Goal: Complete application form

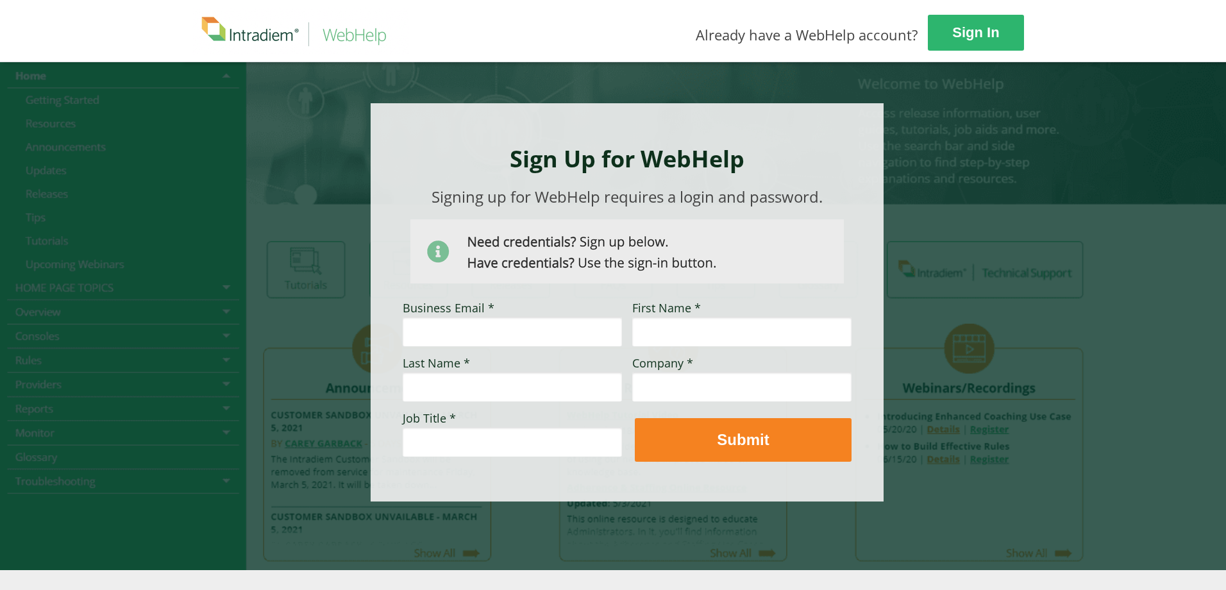
type input "[PERSON_NAME][EMAIL_ADDRESS][PERSON_NAME][DOMAIN_NAME]"
type input "[PERSON_NAME]"
type input "HDP Pharmacy Technician Supervisor"
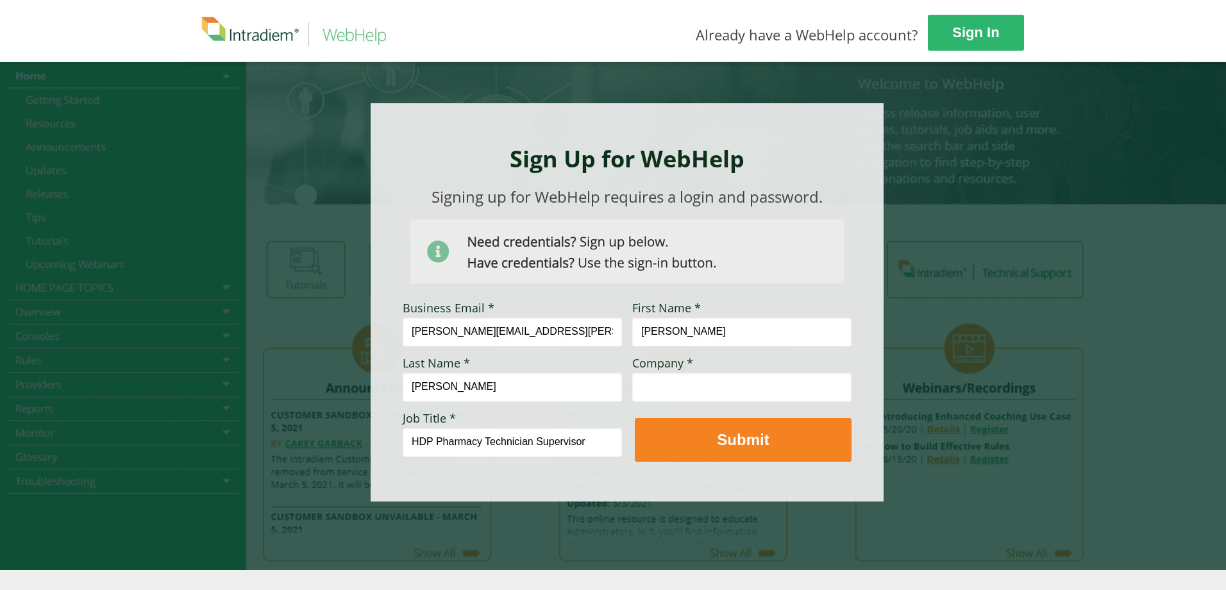
click at [675, 381] on input "Company *" at bounding box center [741, 387] width 219 height 30
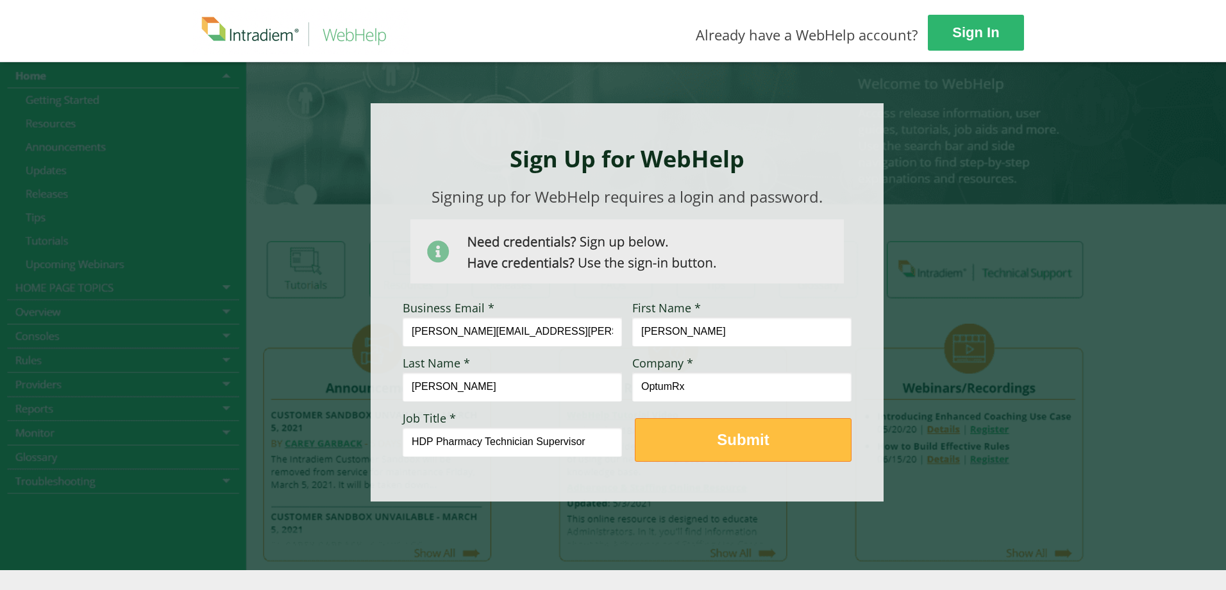
type input "OptumRx"
click at [754, 443] on strong "Submit" at bounding box center [743, 439] width 52 height 17
click at [754, 436] on strong "Submit" at bounding box center [743, 439] width 52 height 17
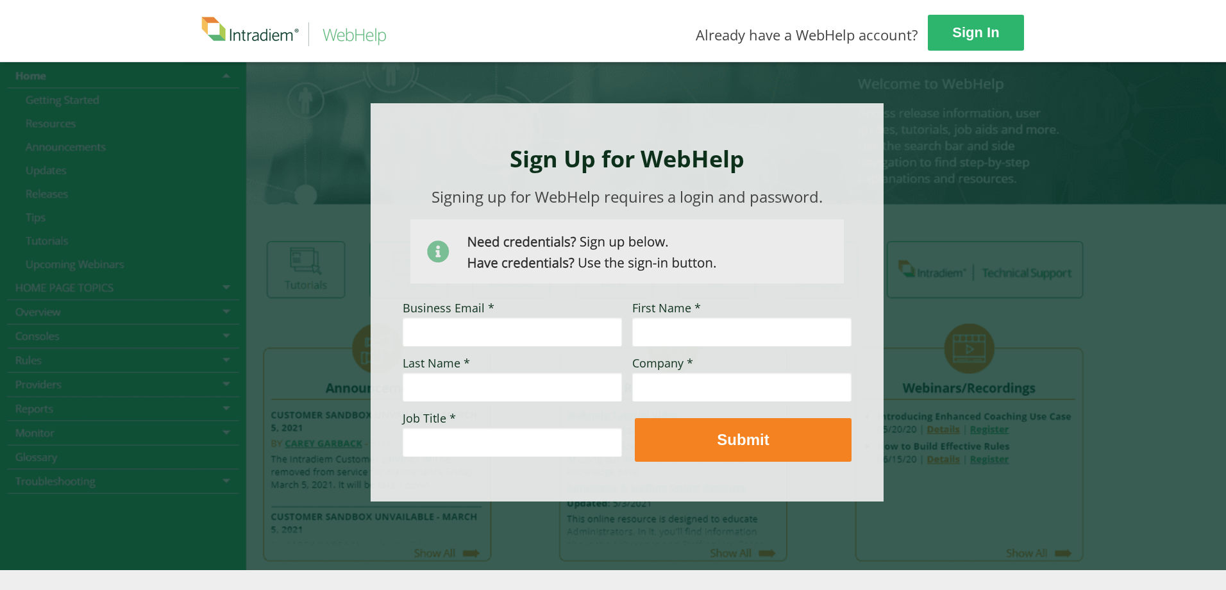
click at [558, 328] on input "Business Email *" at bounding box center [512, 332] width 219 height 30
type input "[PERSON_NAME][EMAIL_ADDRESS][PERSON_NAME][DOMAIN_NAME]"
type input "[PERSON_NAME]"
type input "HDP Pharmacy Technician Supervisor"
